Goal: Task Accomplishment & Management: Use online tool/utility

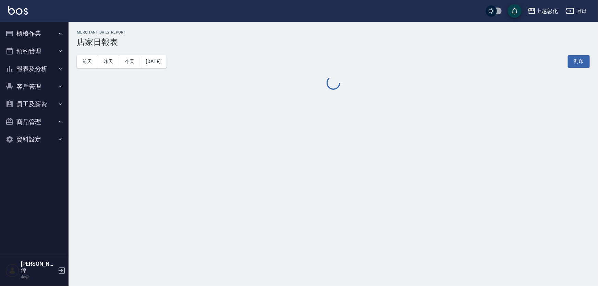
click at [32, 35] on button "櫃檯作業" at bounding box center [34, 34] width 63 height 18
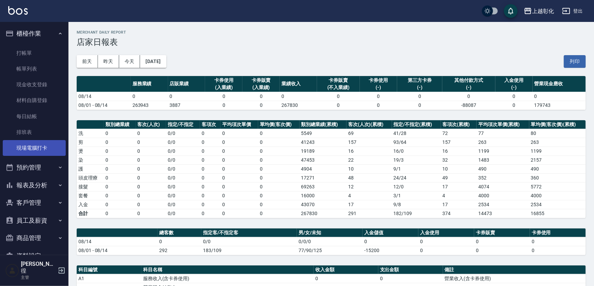
click at [34, 151] on link "現場電腦打卡" at bounding box center [34, 148] width 63 height 16
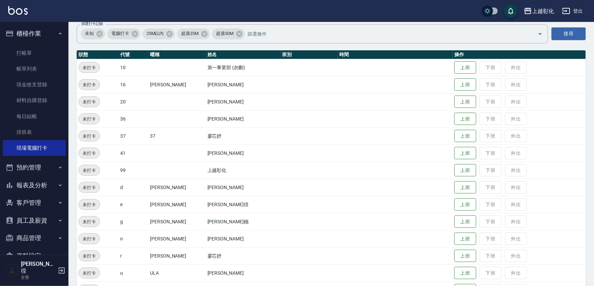
scroll to position [89, 0]
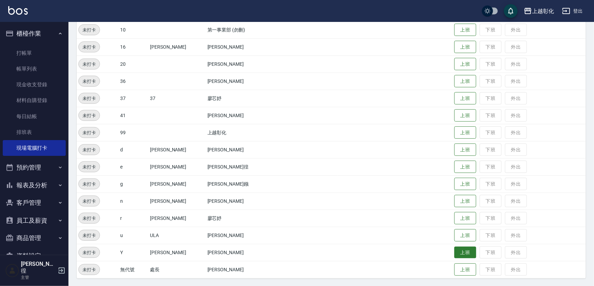
click at [459, 257] on button "上班" at bounding box center [466, 253] width 22 height 12
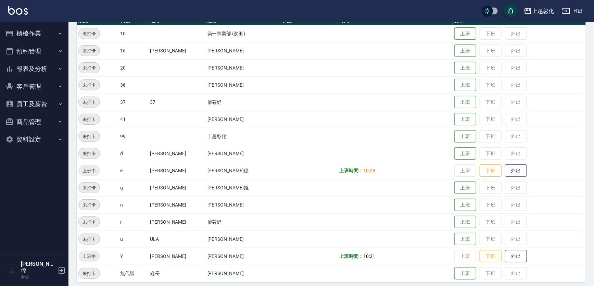
scroll to position [89, 0]
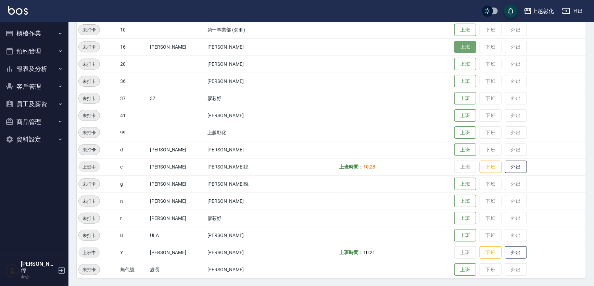
click at [455, 46] on button "上班" at bounding box center [466, 47] width 22 height 12
click at [455, 200] on button "上班" at bounding box center [466, 201] width 22 height 12
